Goal: Information Seeking & Learning: Learn about a topic

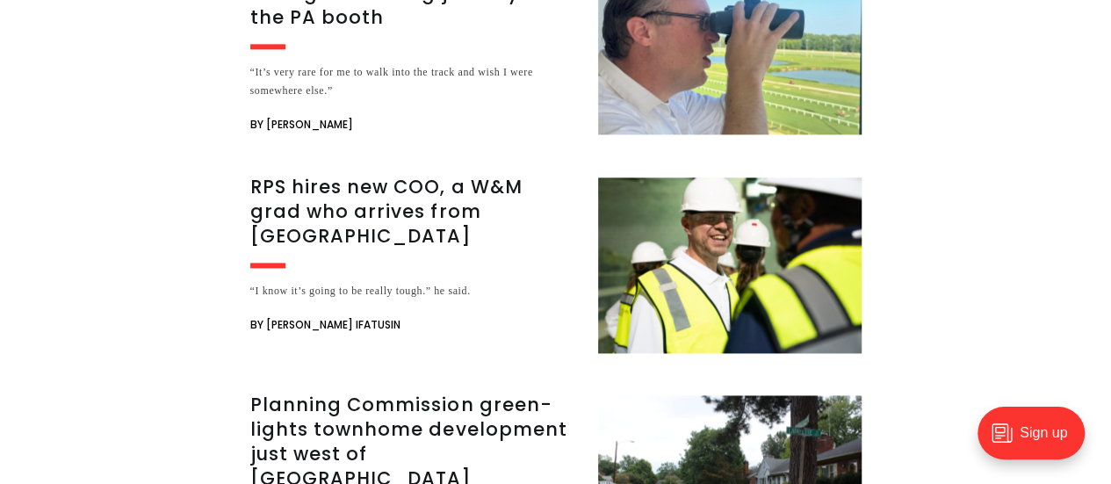
scroll to position [4497, 0]
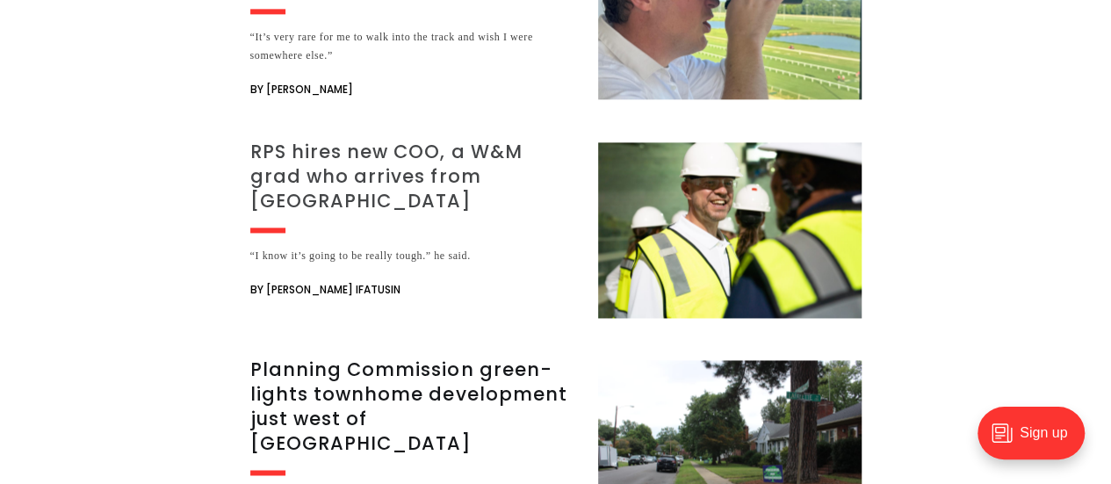
click at [418, 140] on h3 "RPS hires new COO, a W&M grad who arrives from [GEOGRAPHIC_DATA]" at bounding box center [413, 177] width 327 height 74
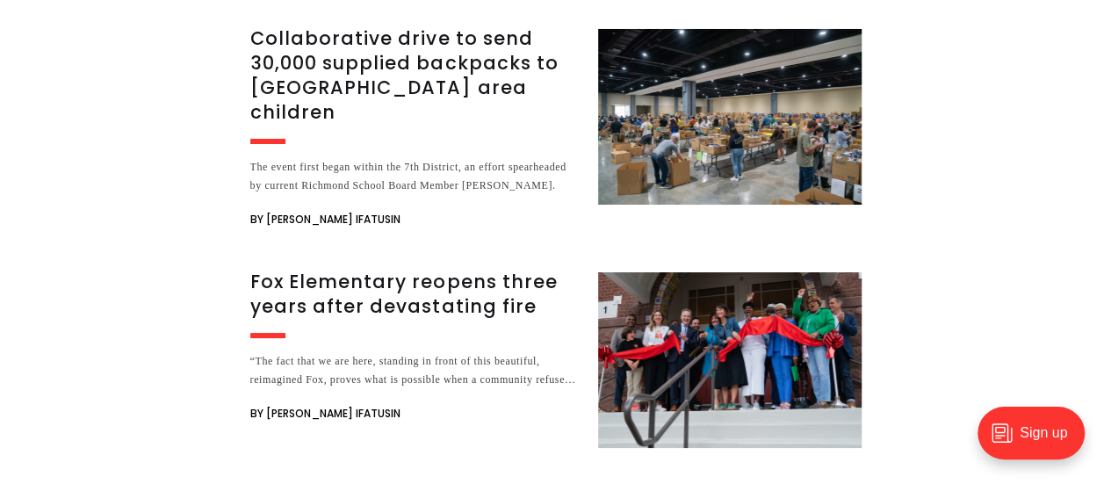
scroll to position [3233, 0]
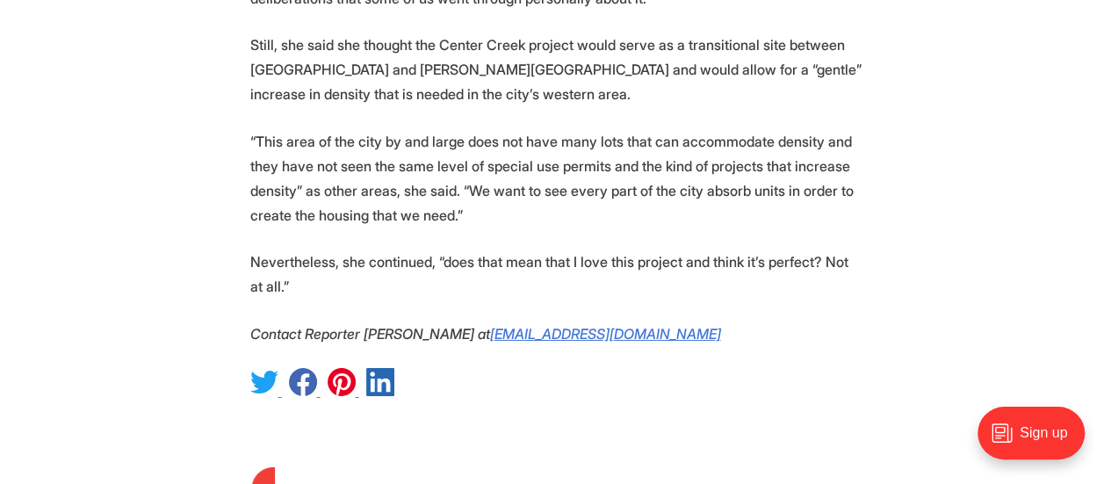
scroll to position [6149, 0]
